Goal: Task Accomplishment & Management: Use online tool/utility

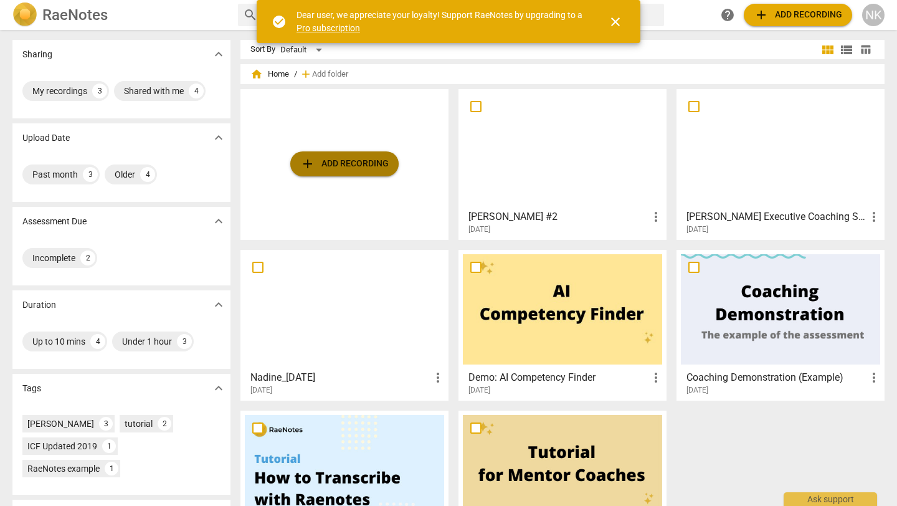
click at [336, 161] on span "add Add recording" at bounding box center [344, 163] width 88 height 15
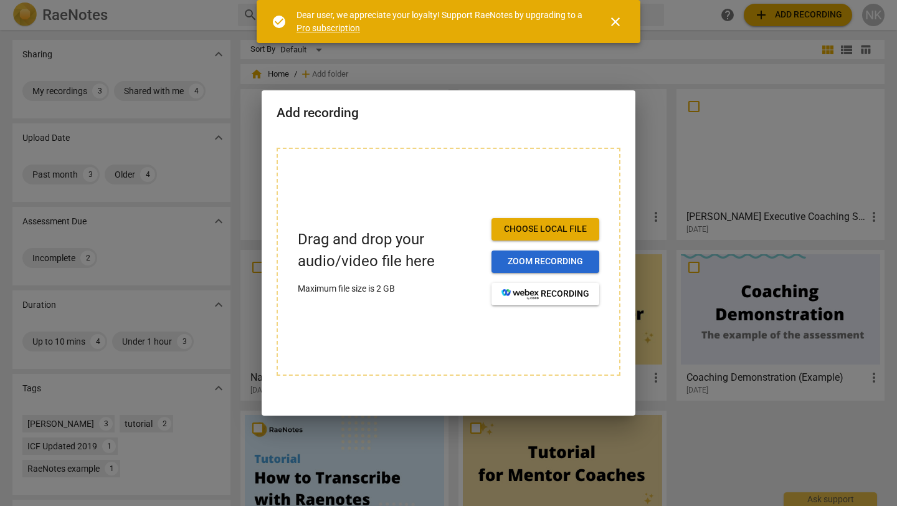
click at [531, 267] on span "Zoom recording" at bounding box center [546, 261] width 88 height 12
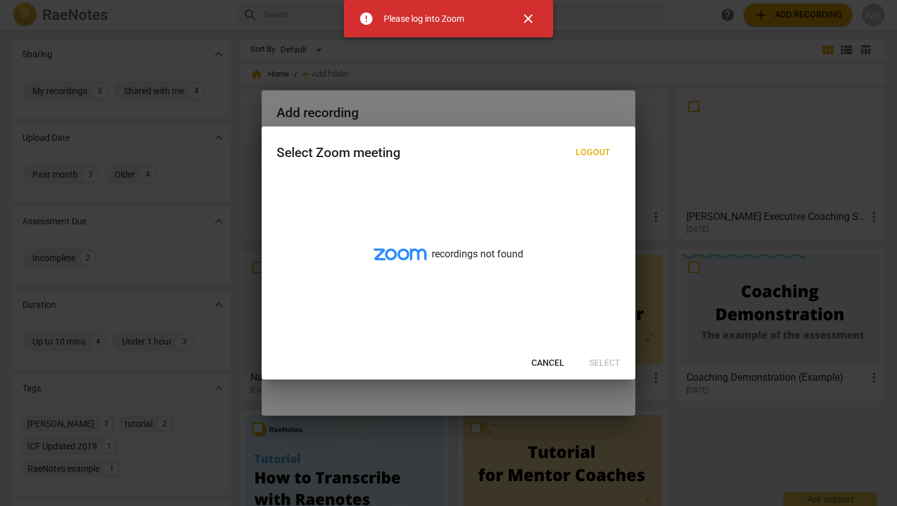
click at [546, 374] on button "Cancel" at bounding box center [548, 363] width 53 height 22
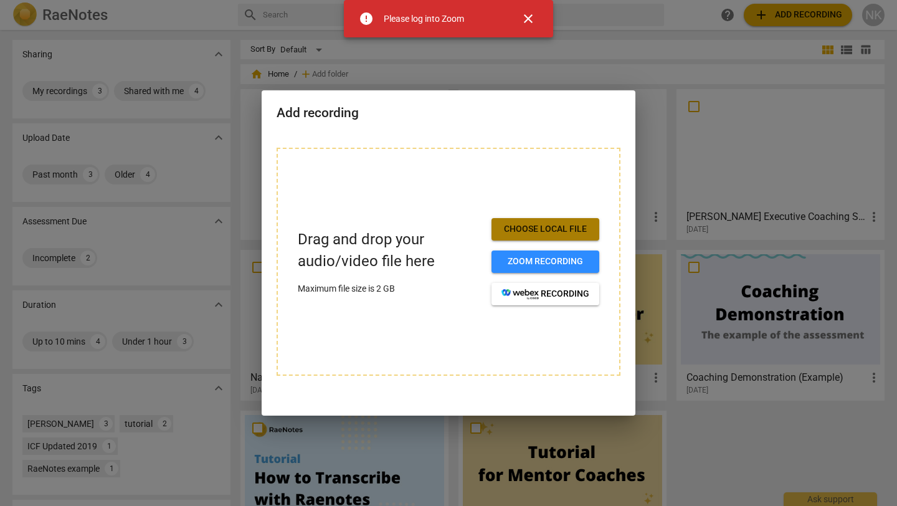
click at [542, 225] on span "Choose local file" at bounding box center [546, 229] width 88 height 12
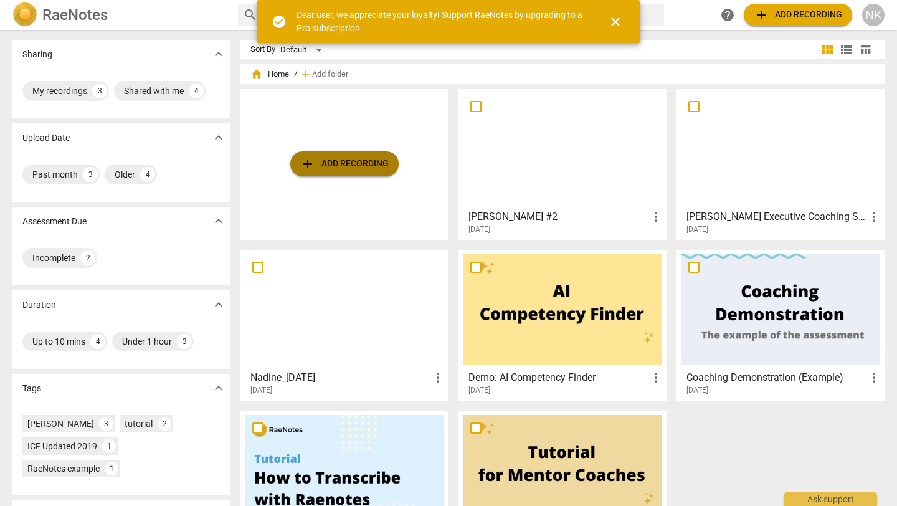
click at [342, 165] on span "add Add recording" at bounding box center [344, 163] width 88 height 15
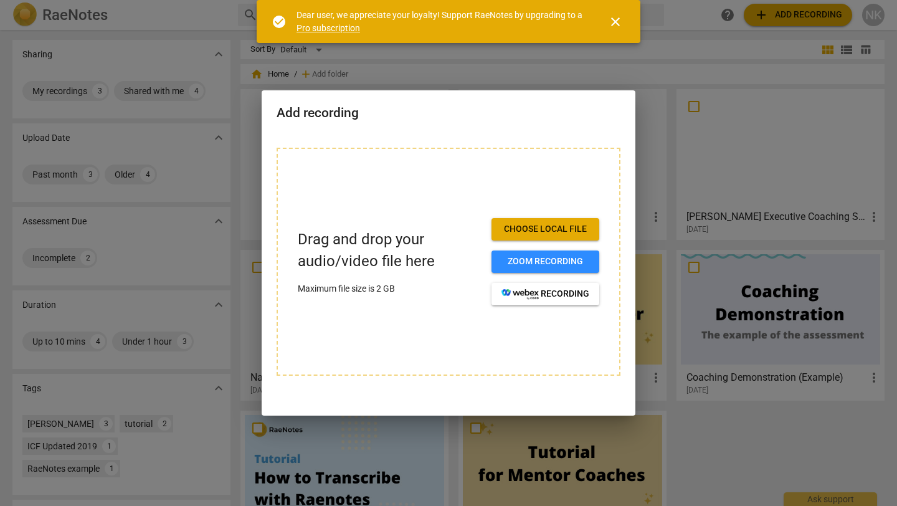
click at [548, 230] on span "Choose local file" at bounding box center [546, 229] width 88 height 12
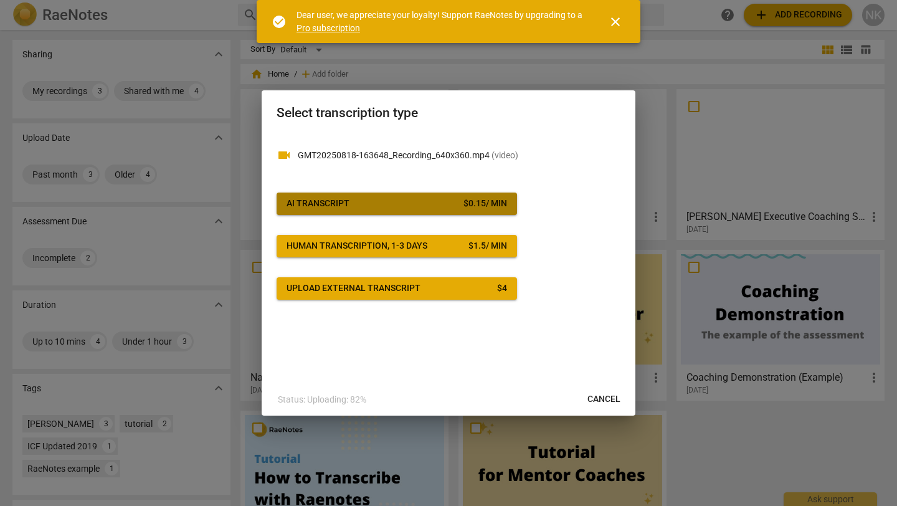
click at [334, 203] on div "AI Transcript" at bounding box center [318, 204] width 63 height 12
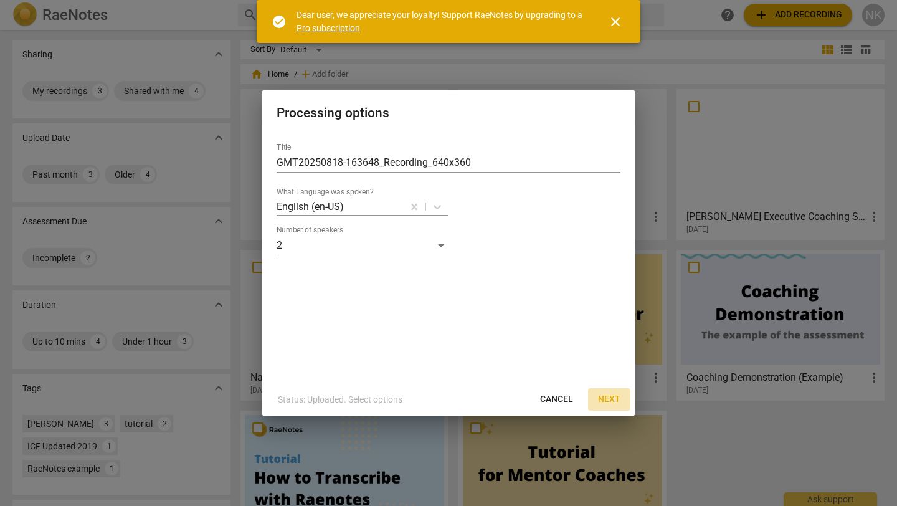
click at [604, 400] on span "Next" at bounding box center [609, 399] width 22 height 12
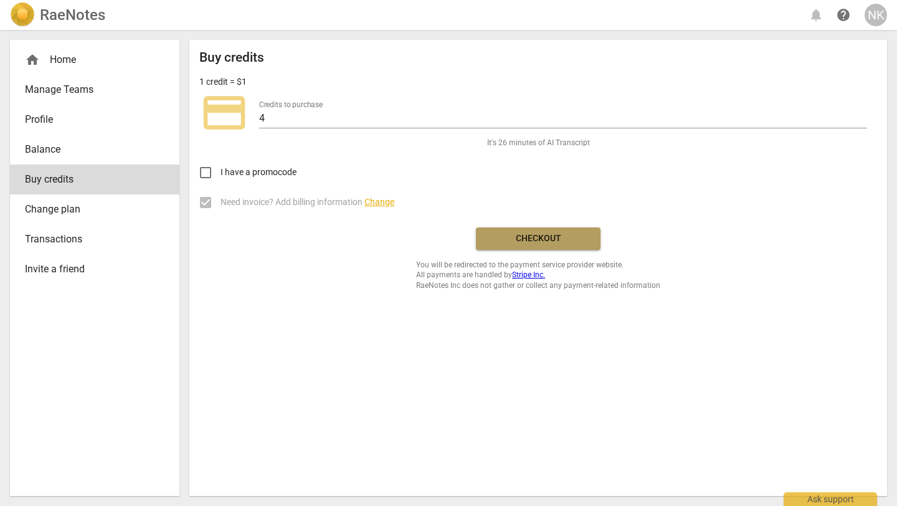
click at [522, 236] on span "Checkout" at bounding box center [538, 238] width 105 height 12
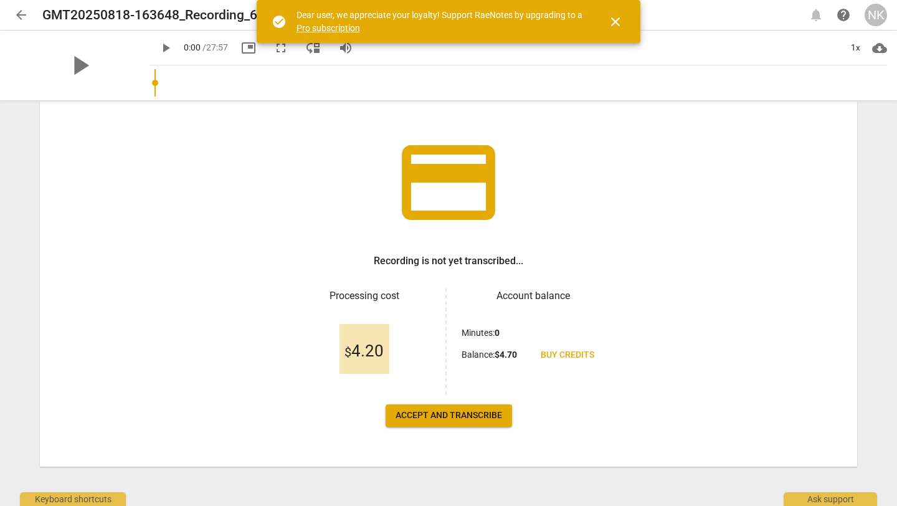
scroll to position [56, 0]
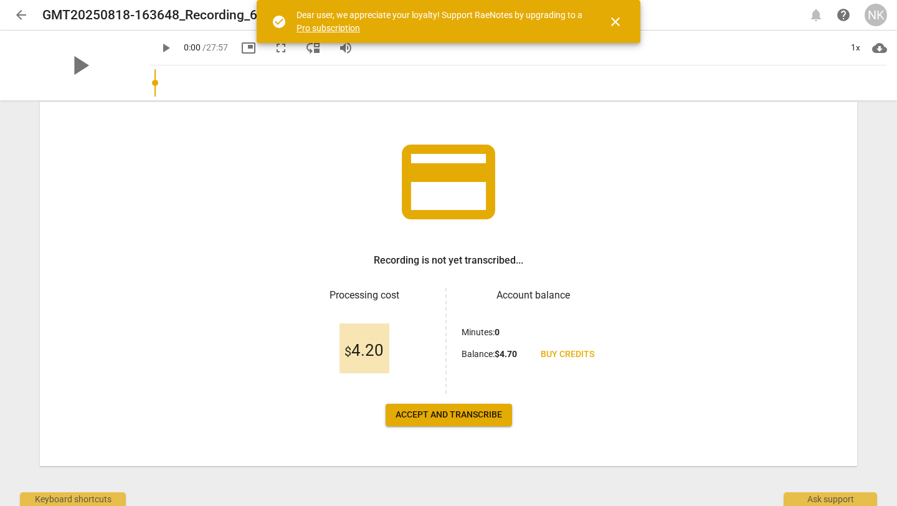
click at [430, 413] on span "Accept and transcribe" at bounding box center [449, 415] width 107 height 12
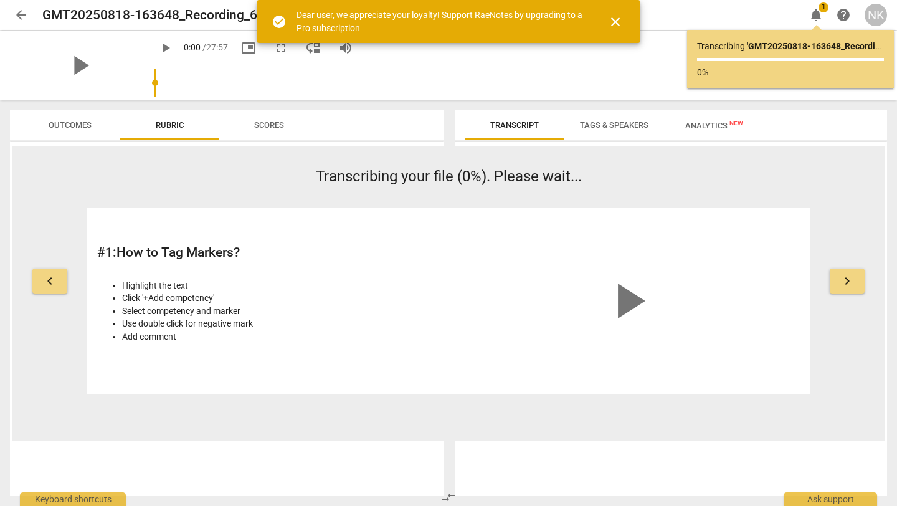
click at [598, 133] on span "Tags & Speakers" at bounding box center [614, 125] width 98 height 17
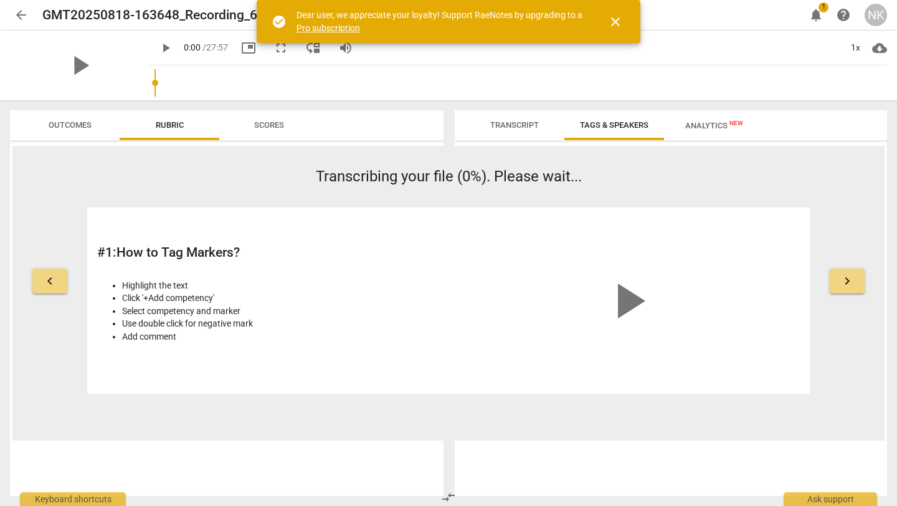
click at [507, 126] on span "Transcript" at bounding box center [514, 124] width 49 height 9
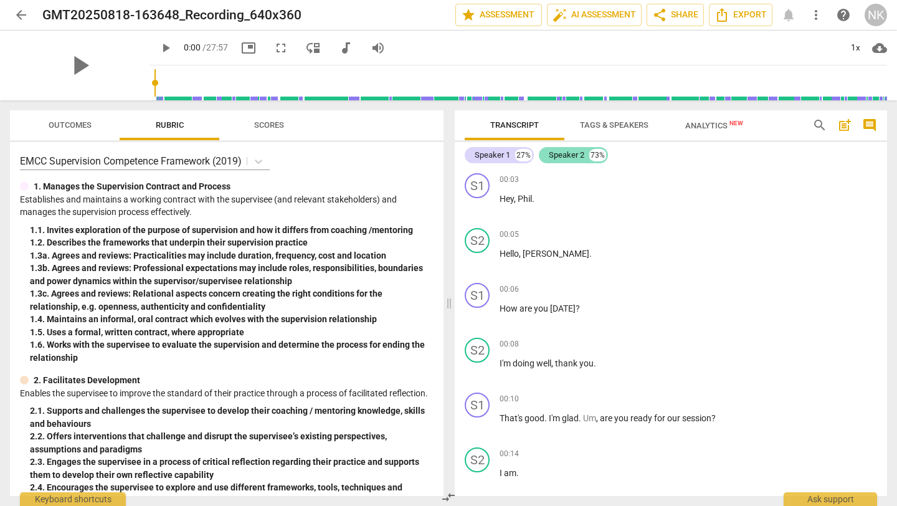
click at [579, 155] on div "Speaker 2" at bounding box center [567, 155] width 36 height 12
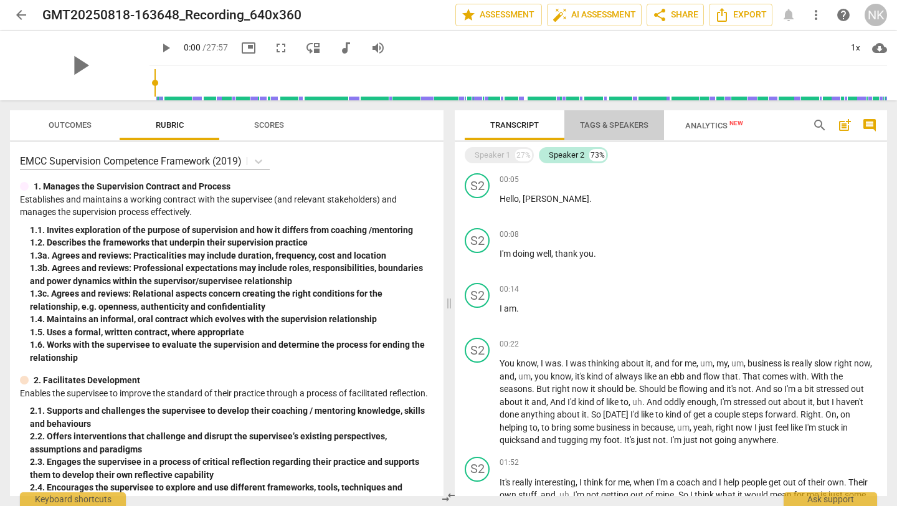
click at [631, 123] on span "Tags & Speakers" at bounding box center [614, 124] width 69 height 9
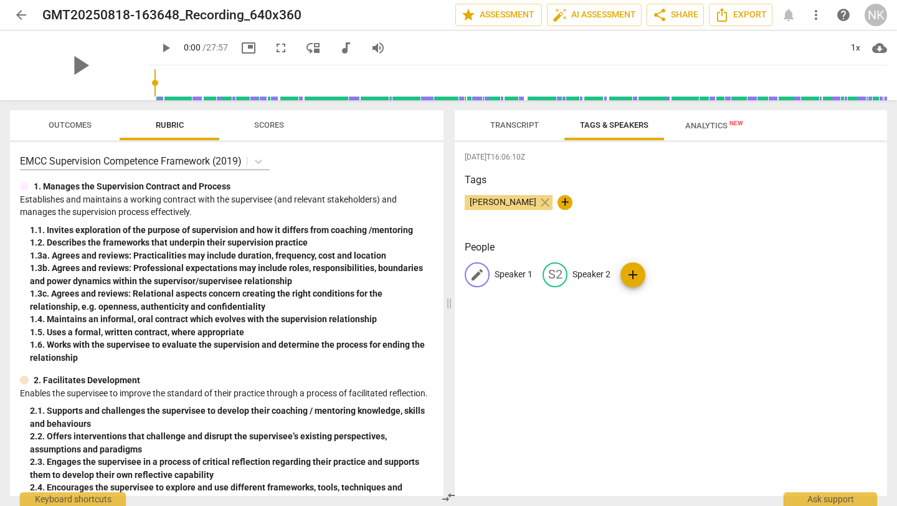
click at [509, 276] on p "Speaker 1" at bounding box center [514, 274] width 38 height 13
type input "[PERSON_NAME] (COACH)"
click at [654, 277] on p "Speaker 2" at bounding box center [673, 274] width 38 height 13
type input "PHIL (CLIENT)"
click at [565, 435] on div "[DATE]T16:06:10Z Tags [PERSON_NAME] close + People N( [PERSON_NAME] (COACH) edi…" at bounding box center [671, 319] width 432 height 354
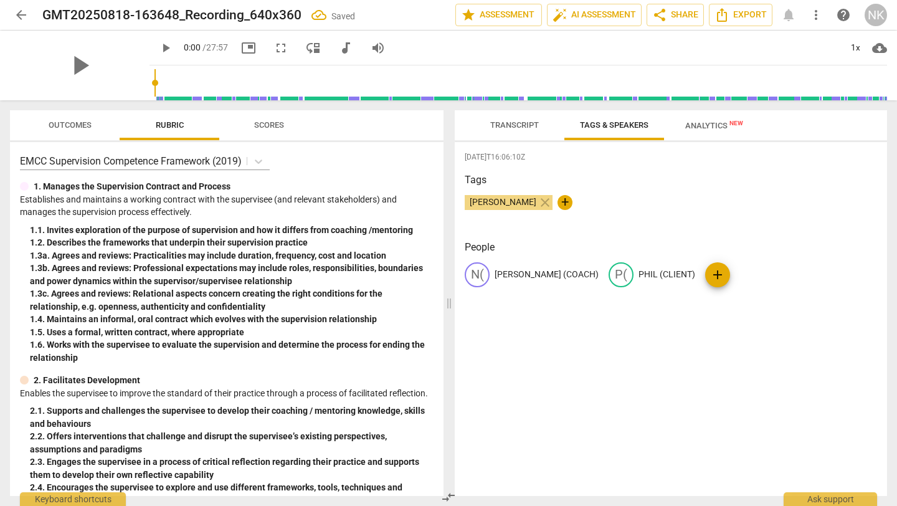
click at [667, 175] on h3 "Tags" at bounding box center [671, 180] width 412 height 15
click at [659, 22] on button "share Share" at bounding box center [675, 15] width 57 height 22
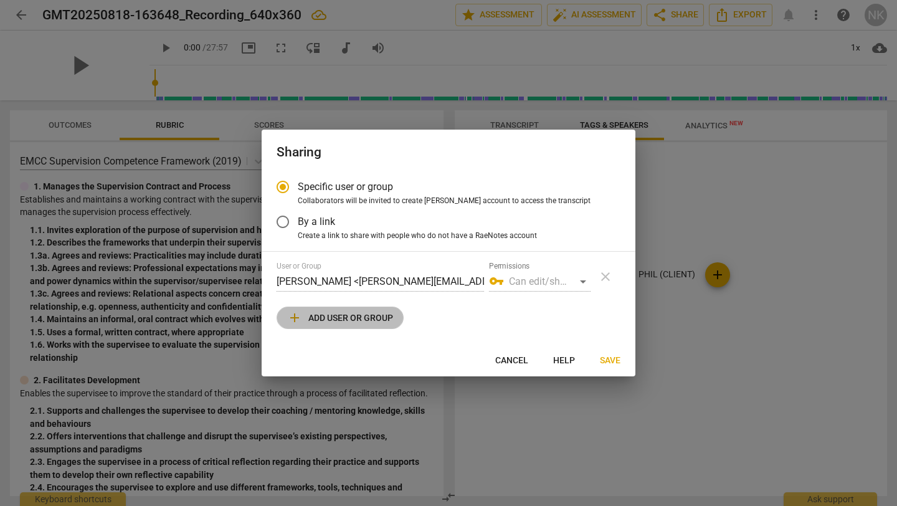
click at [360, 323] on span "add Add user or group" at bounding box center [340, 317] width 106 height 15
radio input "false"
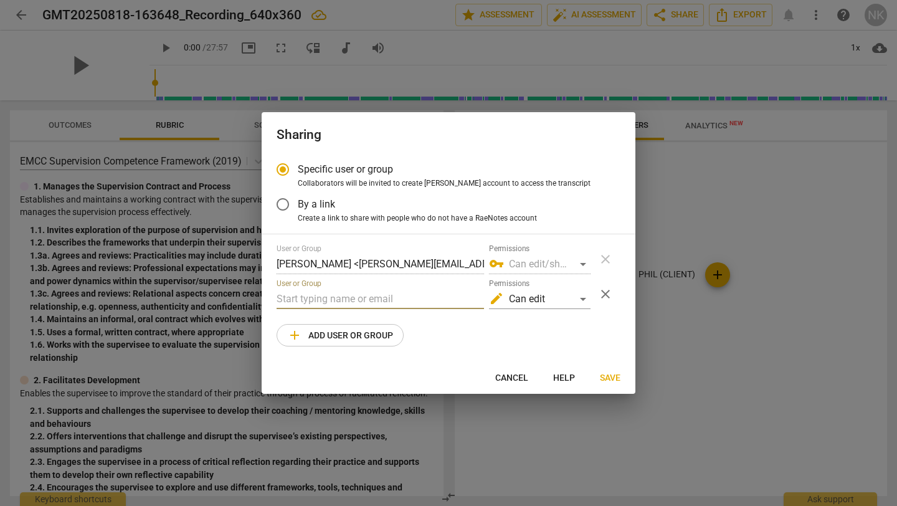
click at [355, 292] on input "text" at bounding box center [380, 299] width 207 height 20
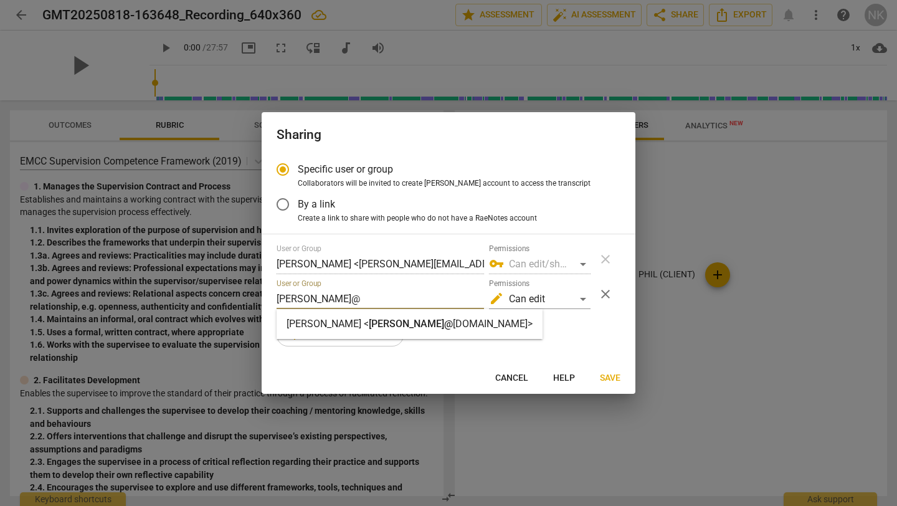
type input "[PERSON_NAME]@"
click at [384, 320] on span "[PERSON_NAME]@" at bounding box center [411, 324] width 84 height 12
radio input "false"
type input "[PERSON_NAME] <[PERSON_NAME][EMAIL_ADDRESS][DOMAIN_NAME]>"
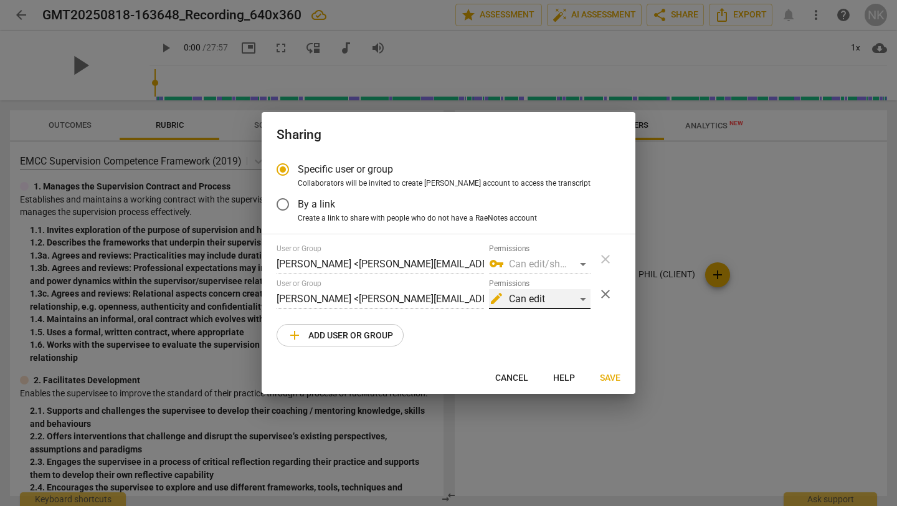
click at [588, 306] on div "edit Can edit" at bounding box center [540, 299] width 102 height 20
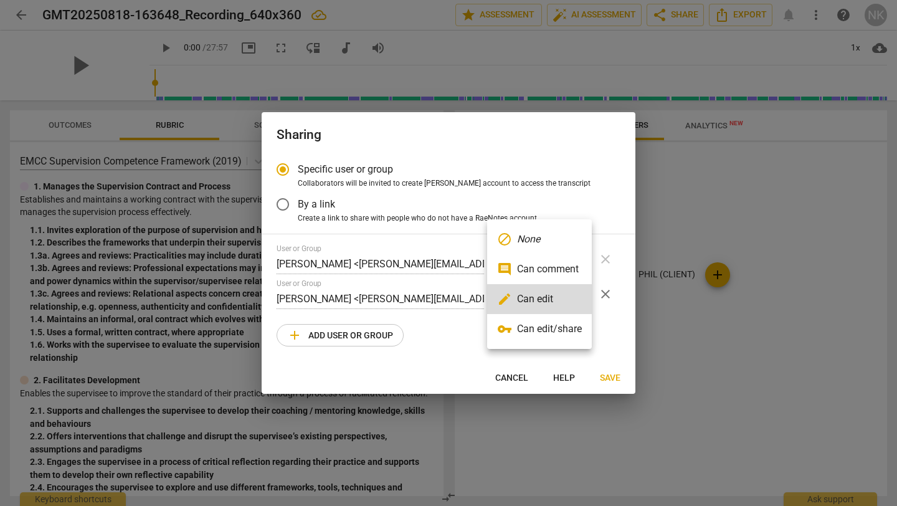
click at [551, 332] on li "vpn_key Can edit/share" at bounding box center [539, 329] width 105 height 30
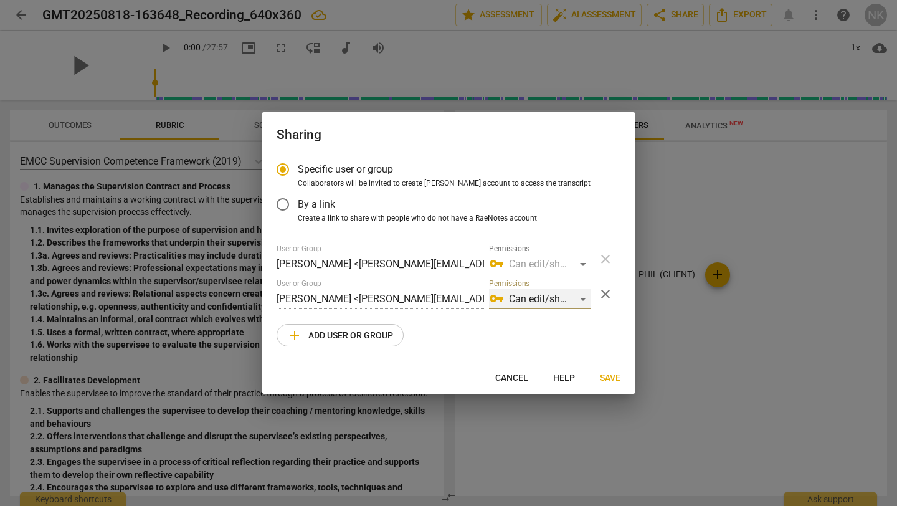
click at [586, 300] on div "vpn_key Can edit/share" at bounding box center [540, 299] width 102 height 20
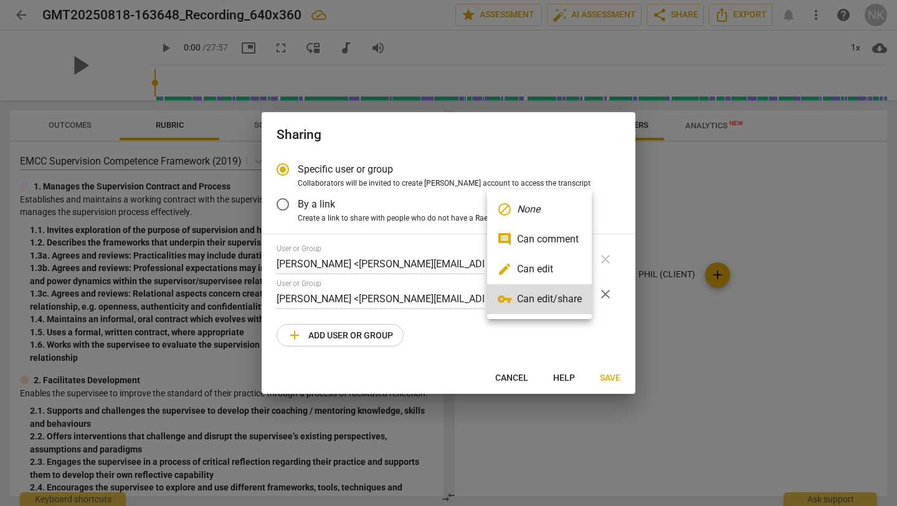
click at [586, 300] on li "vpn_key Can edit/share" at bounding box center [539, 299] width 105 height 30
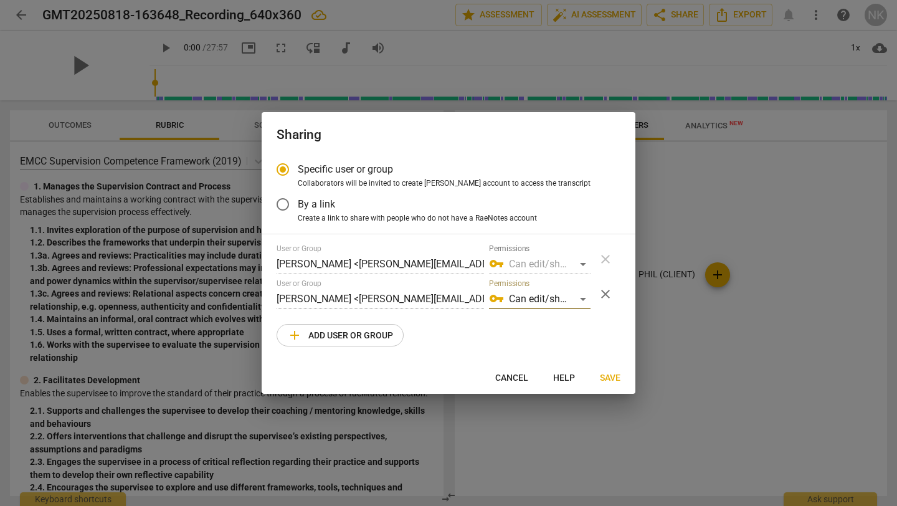
click at [608, 380] on span "Save" at bounding box center [610, 378] width 21 height 12
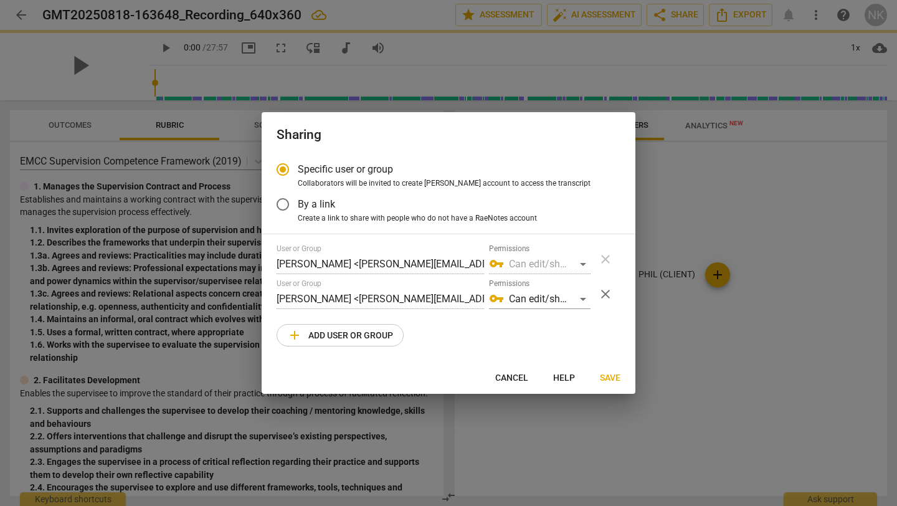
radio input "false"
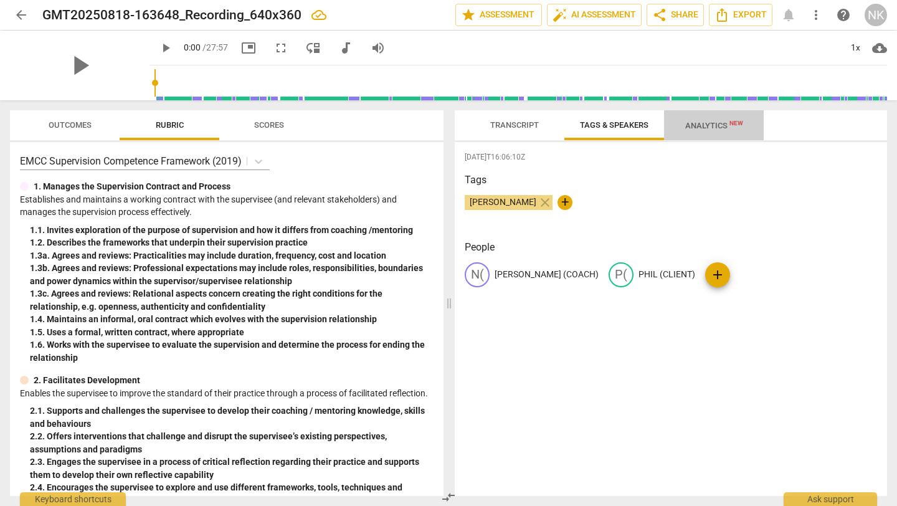
click at [707, 128] on span "Analytics New" at bounding box center [714, 125] width 58 height 9
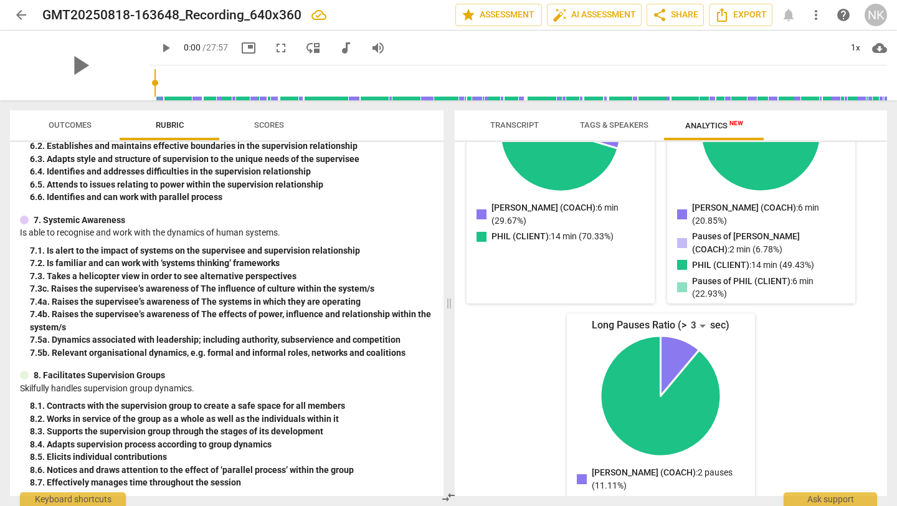
scroll to position [1081, 0]
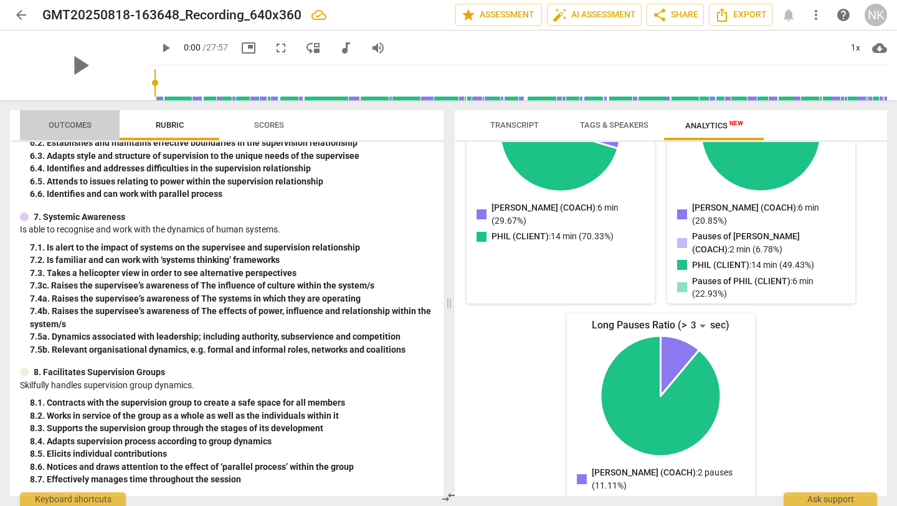
click at [72, 123] on span "Outcomes" at bounding box center [70, 124] width 43 height 9
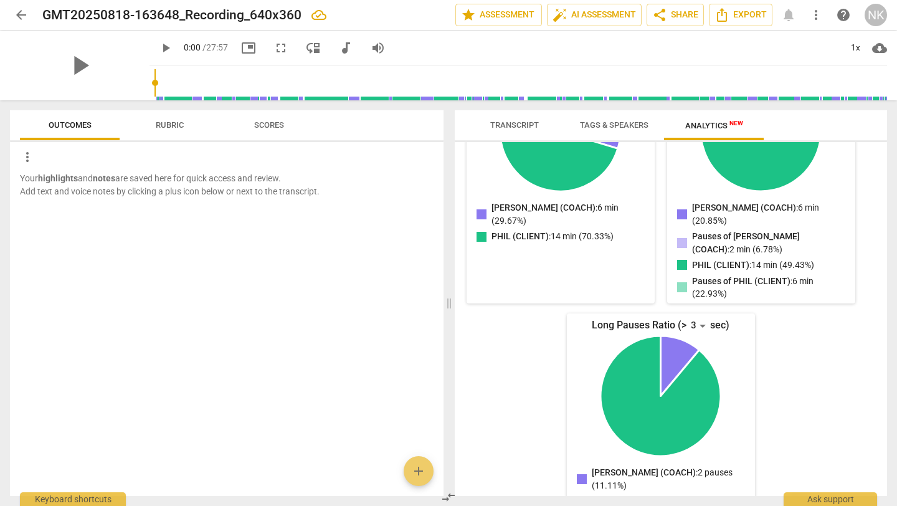
click at [257, 125] on span "Scores" at bounding box center [269, 124] width 30 height 9
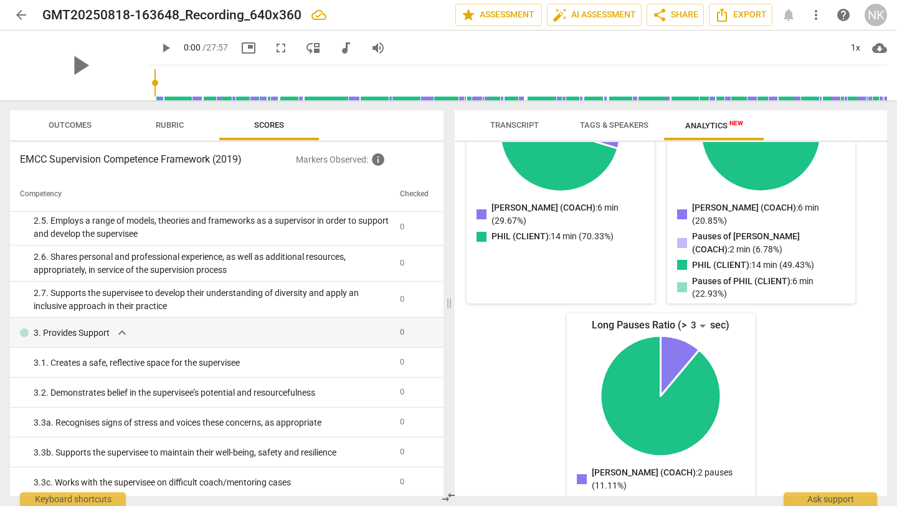
scroll to position [0, 0]
